Goal: Task Accomplishment & Management: Complete application form

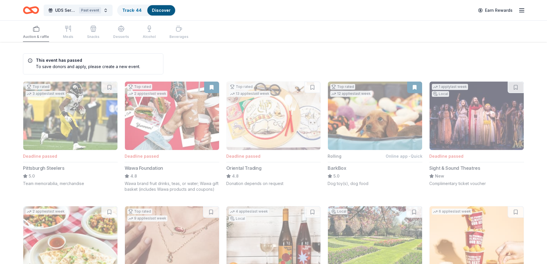
click at [162, 13] on div "Discover" at bounding box center [161, 10] width 28 height 10
click at [68, 9] on span "UDS Service Dogs Pick Your Own Prize Benefit Bingo Event" at bounding box center [66, 10] width 22 height 7
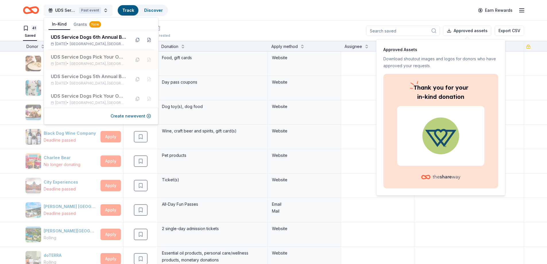
scroll to position [0, 0]
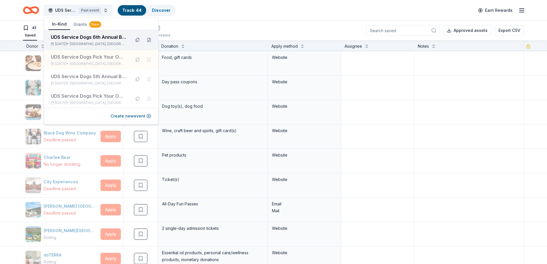
click at [67, 43] on div "[DATE] • [GEOGRAPHIC_DATA], [GEOGRAPHIC_DATA]" at bounding box center [88, 44] width 75 height 5
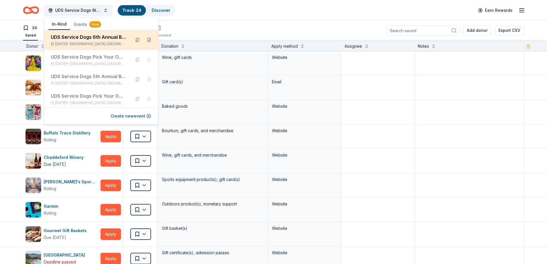
click at [101, 38] on div "UDS Service Dogs 6th Annual Benefit Golf Tournament" at bounding box center [88, 37] width 75 height 7
click at [90, 44] on span "[GEOGRAPHIC_DATA], [GEOGRAPHIC_DATA]" at bounding box center [98, 44] width 56 height 5
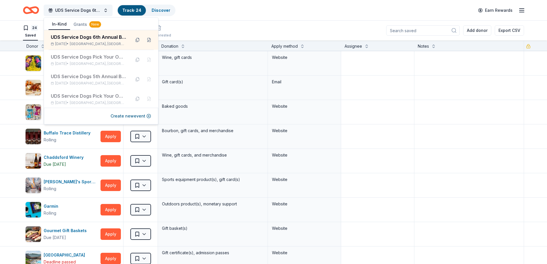
click at [14, 37] on div "24 Saved Applied Approved Received Declined Not interested Add donor Export CSV" at bounding box center [273, 30] width 547 height 20
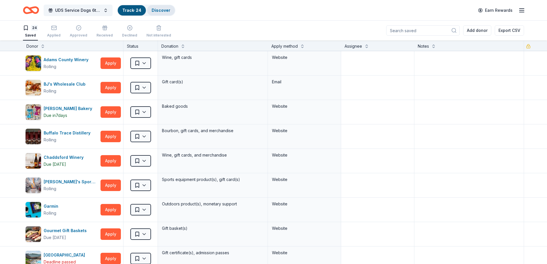
click at [163, 7] on div "Discover" at bounding box center [161, 10] width 28 height 10
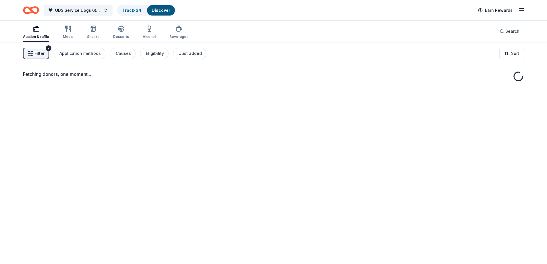
click at [161, 10] on link "Discover" at bounding box center [161, 10] width 19 height 5
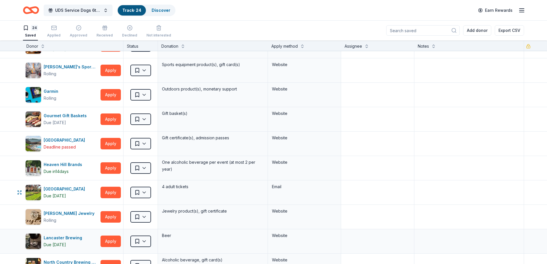
scroll to position [144, 0]
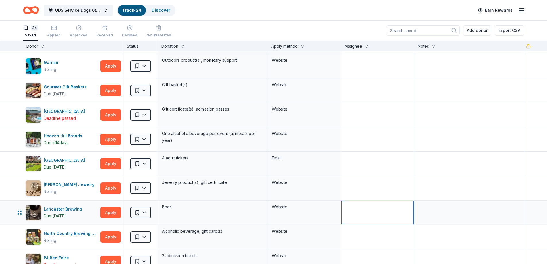
click at [351, 212] on textarea at bounding box center [378, 212] width 72 height 23
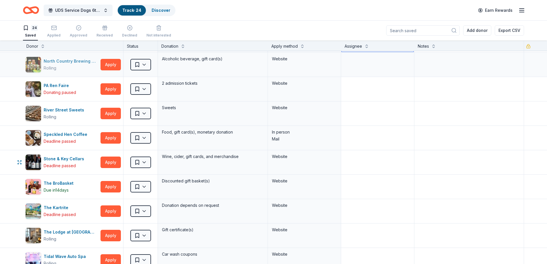
scroll to position [0, 0]
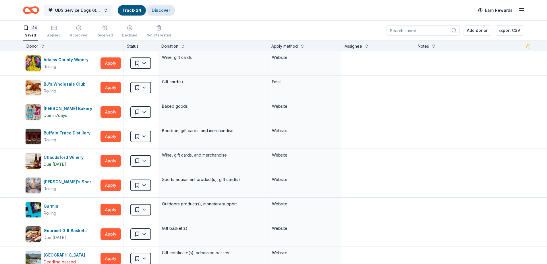
click at [153, 10] on link "Discover" at bounding box center [161, 10] width 19 height 5
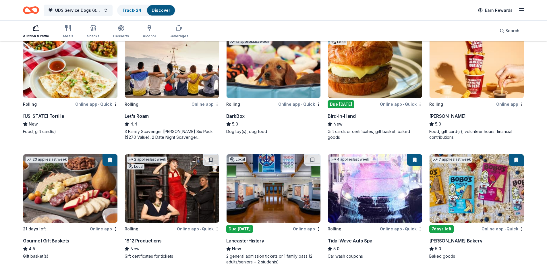
scroll to position [230, 0]
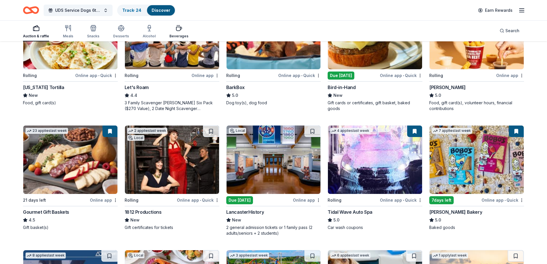
click at [179, 30] on icon "button" at bounding box center [178, 28] width 7 height 7
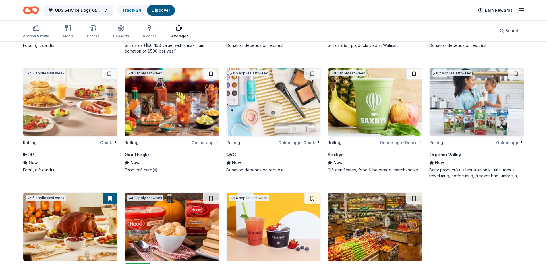
scroll to position [332, 0]
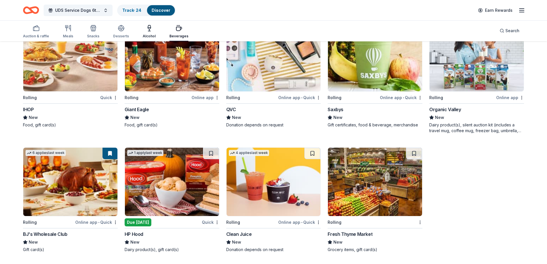
click at [143, 35] on div "Alcohol" at bounding box center [149, 36] width 13 height 5
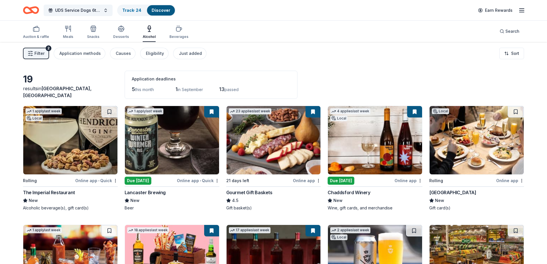
click at [139, 181] on div "Due [DATE]" at bounding box center [138, 181] width 27 height 8
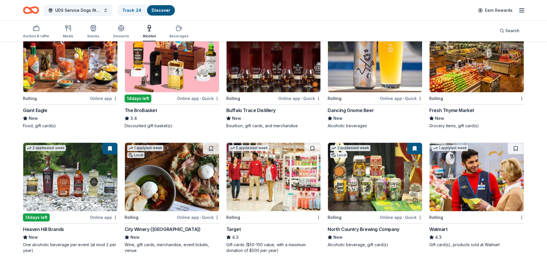
scroll to position [115, 0]
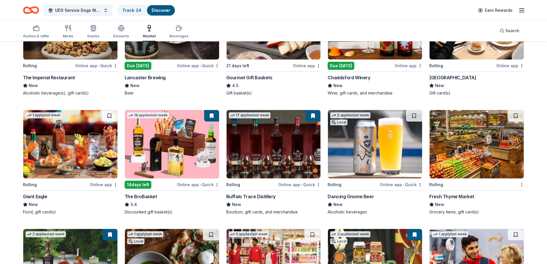
click at [210, 115] on button at bounding box center [211, 115] width 15 height 11
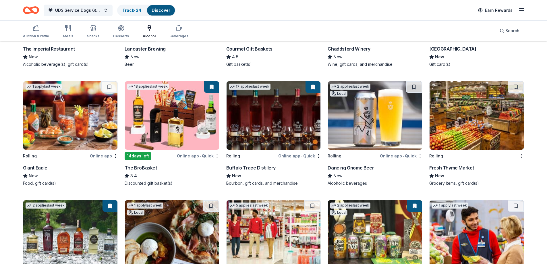
scroll to position [172, 0]
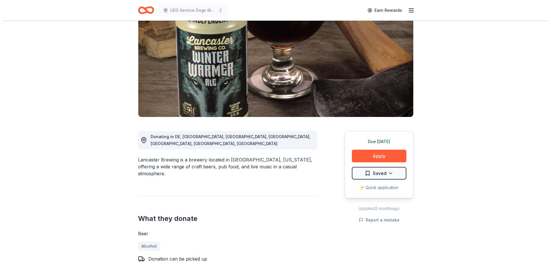
scroll to position [86, 0]
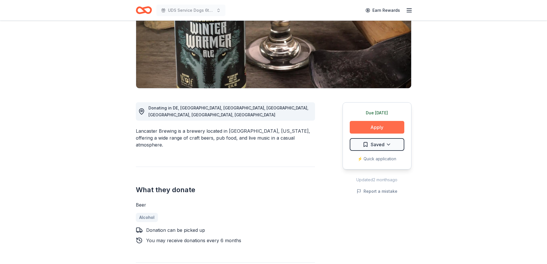
click at [387, 130] on button "Apply" at bounding box center [377, 127] width 55 height 13
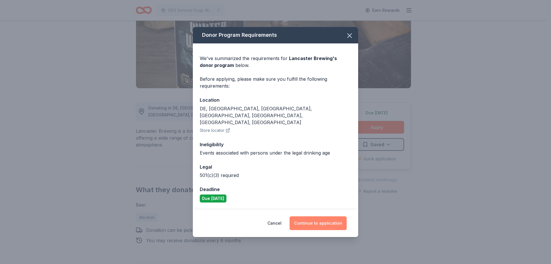
click at [311, 216] on button "Continue to application" at bounding box center [318, 223] width 57 height 14
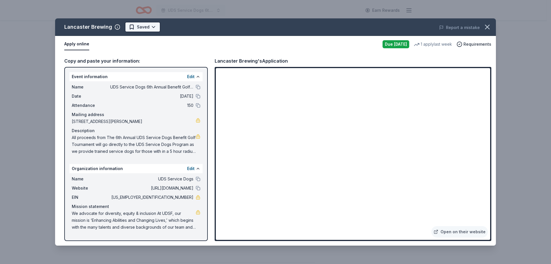
click at [132, 24] on html "UDS Service Dogs 6th Annual Benefit Golf Tournament Earn Rewards Due today Shar…" at bounding box center [275, 46] width 551 height 264
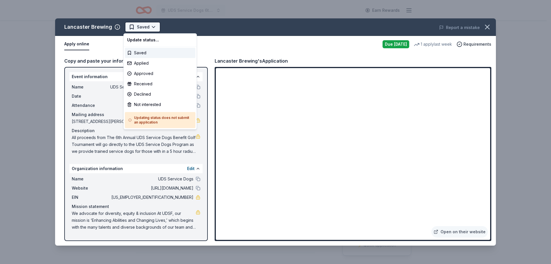
scroll to position [0, 0]
click at [136, 53] on div "Saved" at bounding box center [160, 53] width 71 height 10
